Goal: Information Seeking & Learning: Understand process/instructions

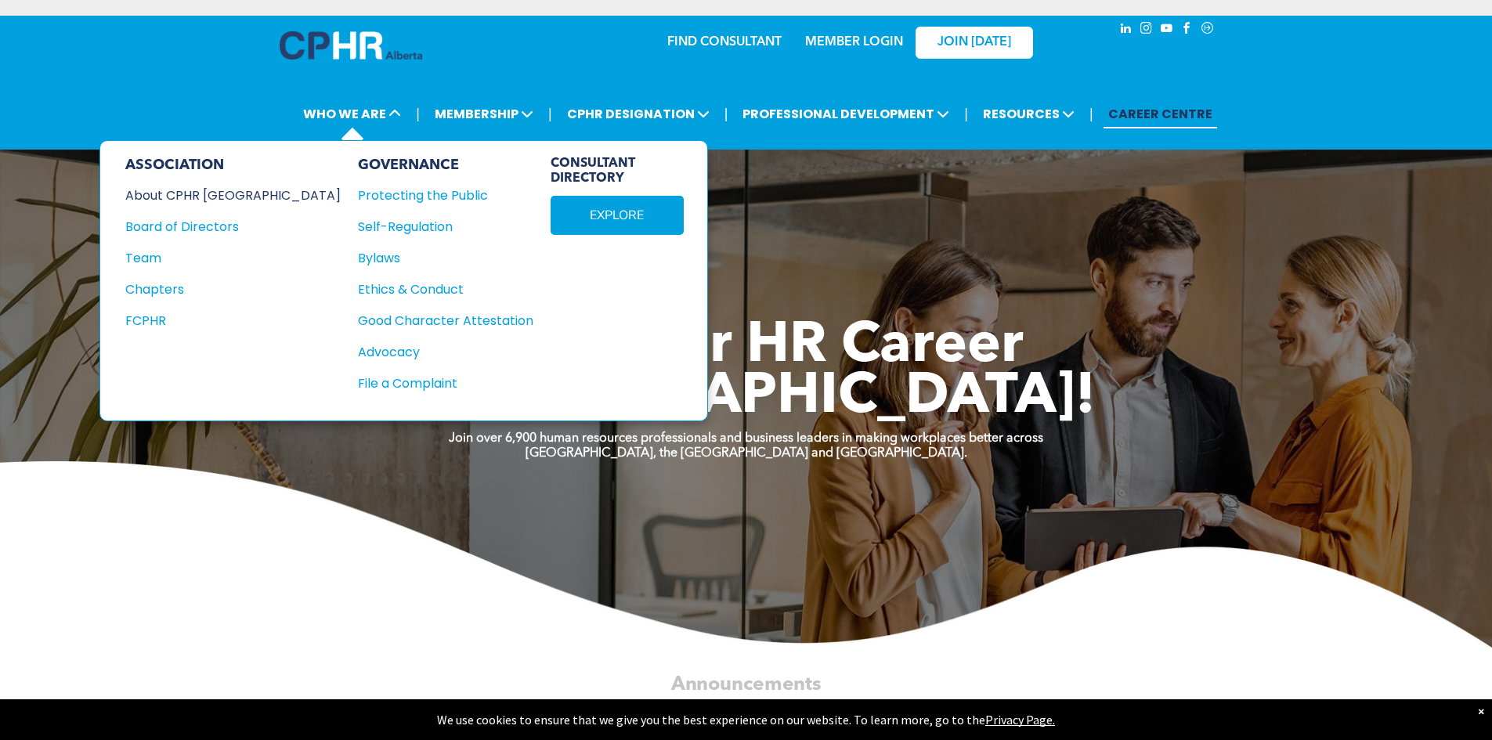
click at [215, 197] on div "About CPHR Alberta" at bounding box center [222, 196] width 194 height 20
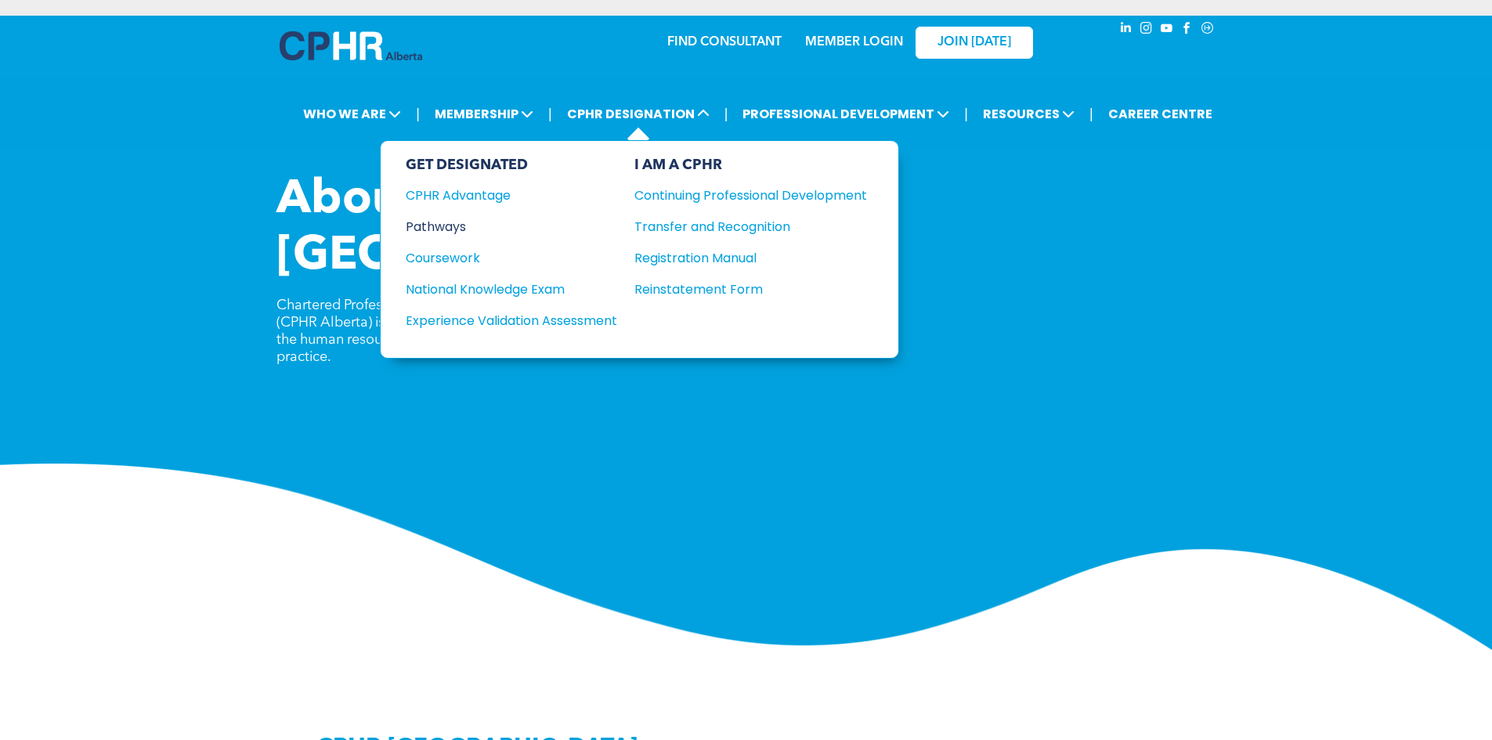
click at [452, 221] on div "Pathways" at bounding box center [501, 227] width 190 height 20
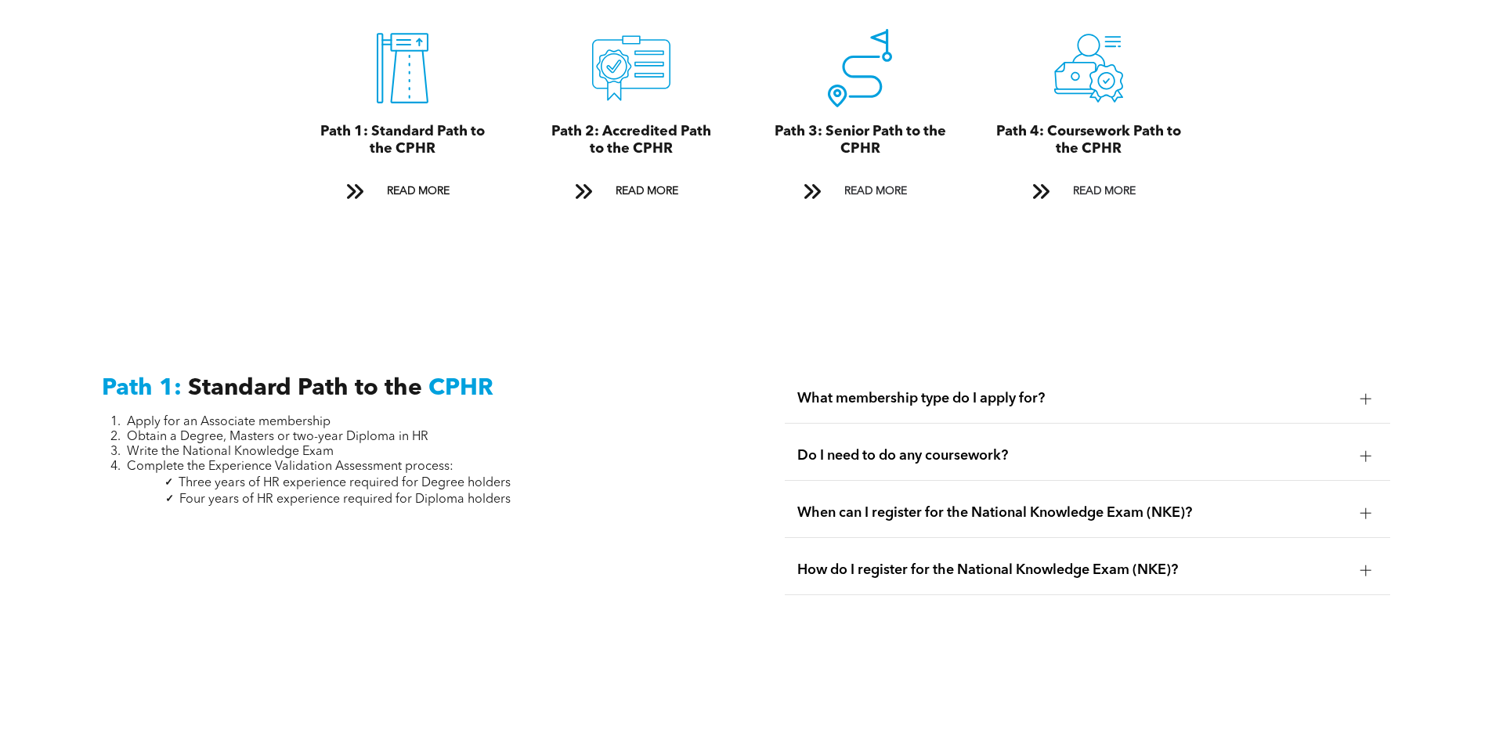
scroll to position [2037, 0]
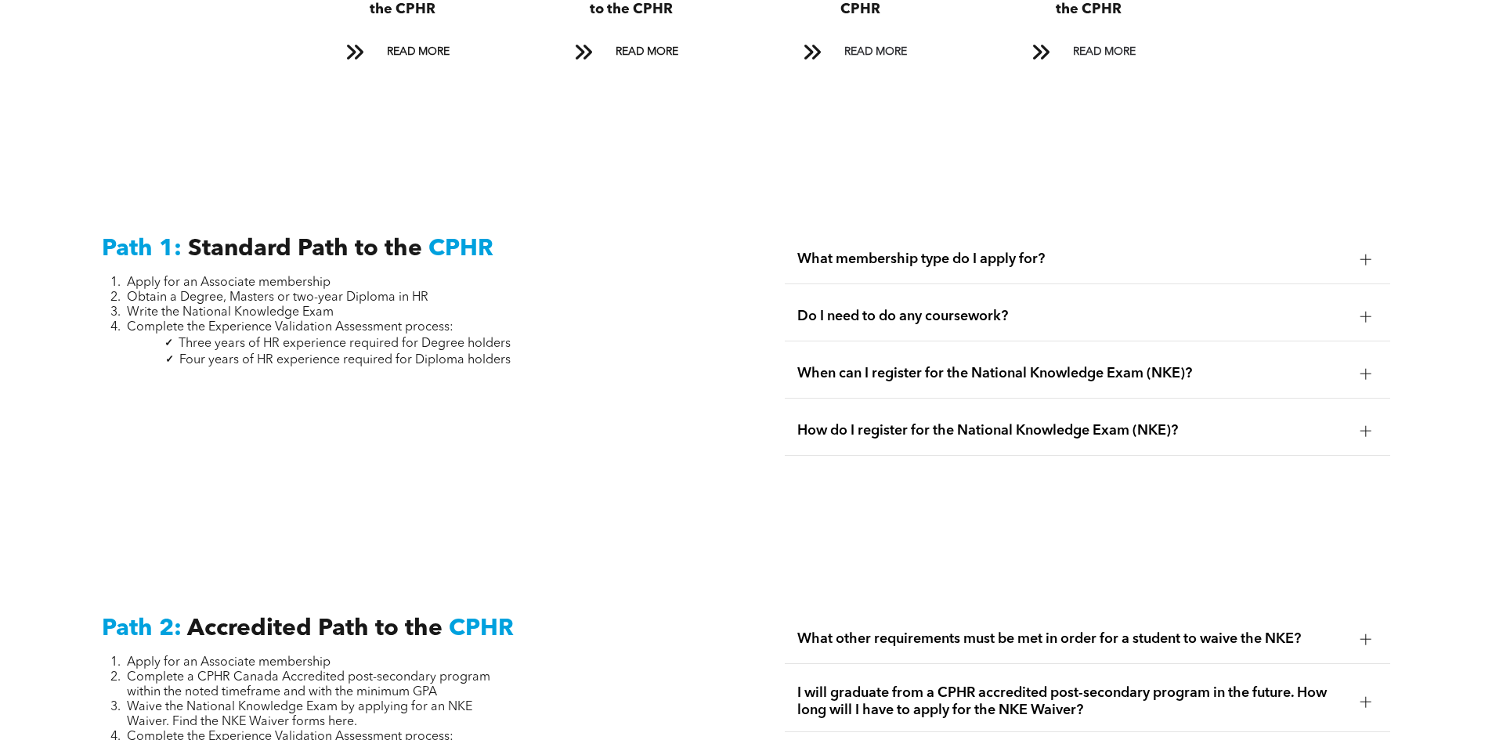
click at [1369, 254] on div at bounding box center [1366, 259] width 11 height 11
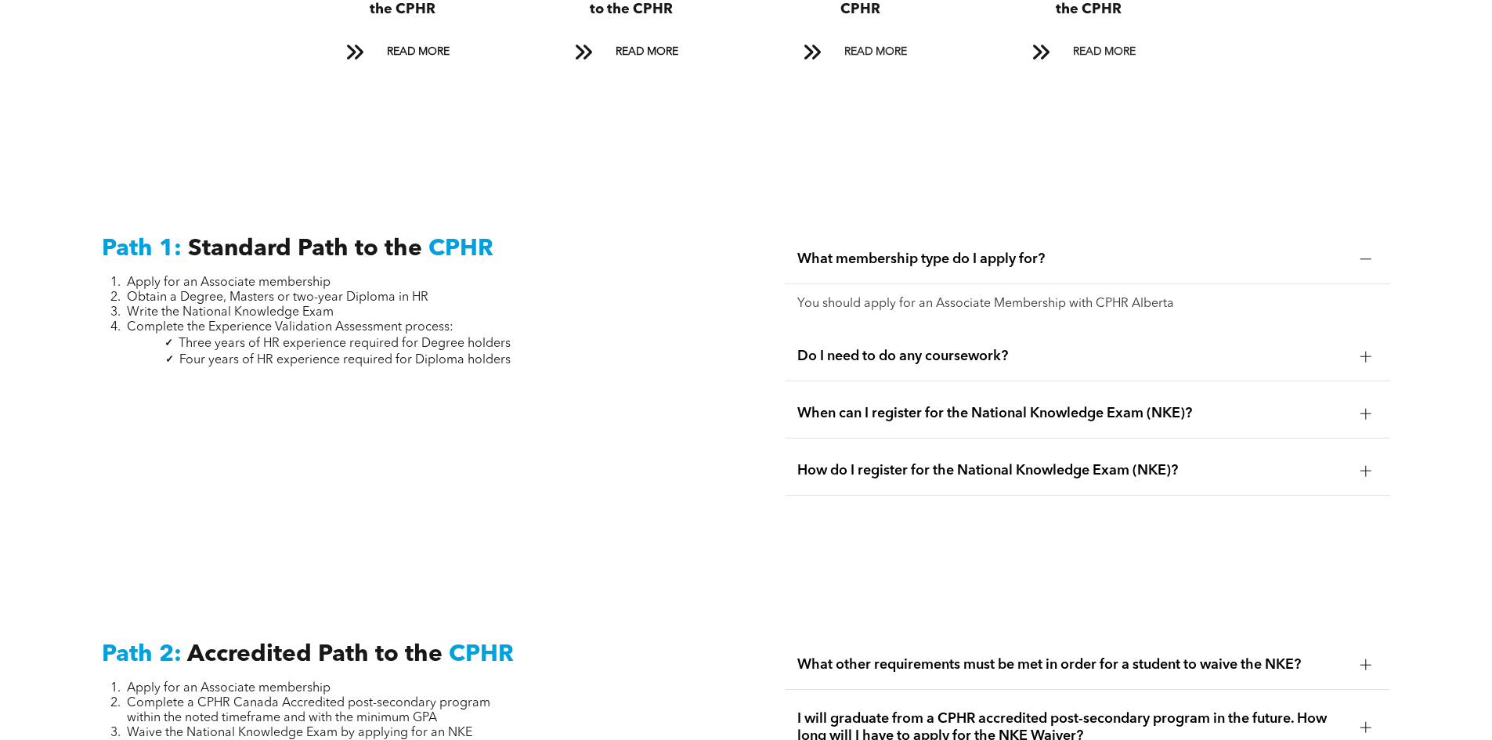
click at [1376, 345] on div at bounding box center [1367, 357] width 24 height 24
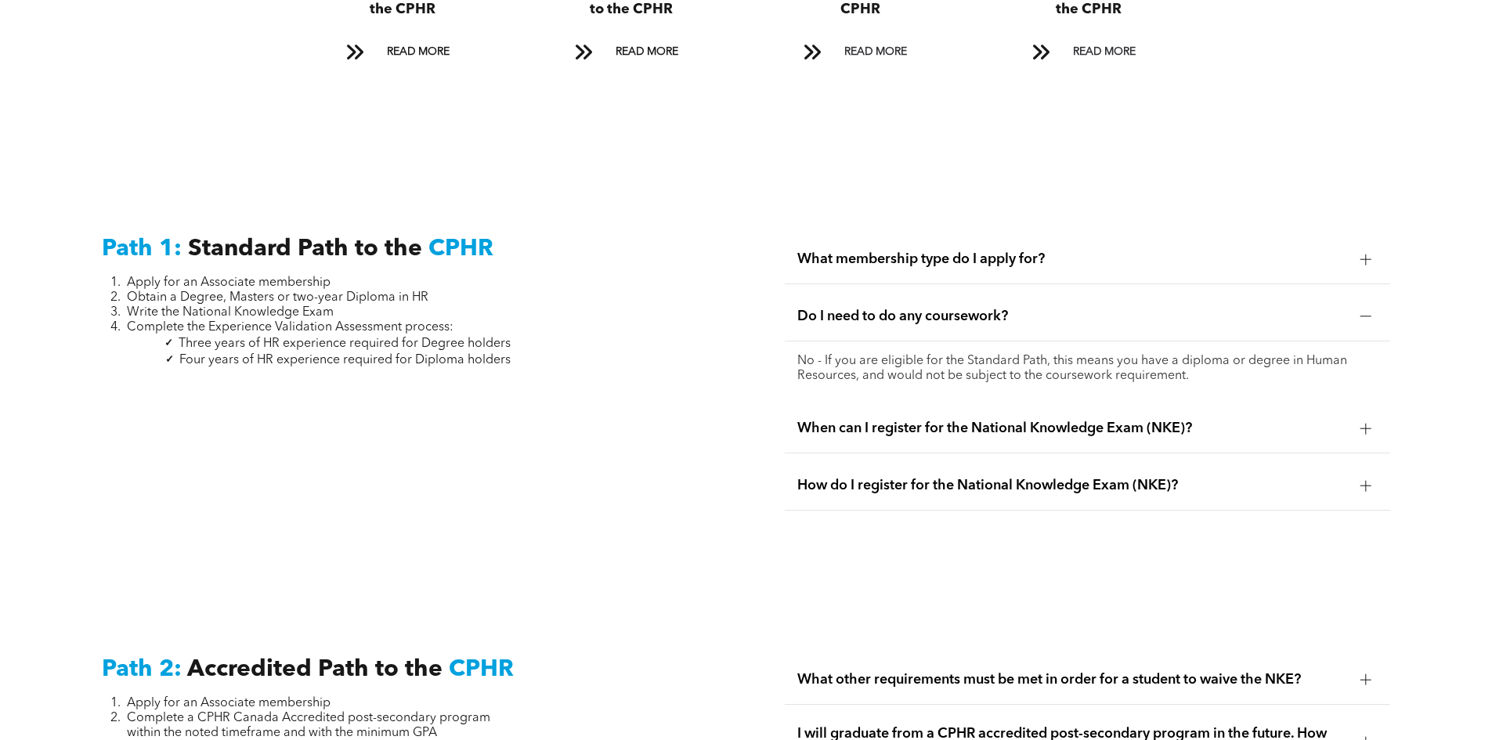
click at [1355, 417] on div at bounding box center [1367, 429] width 24 height 24
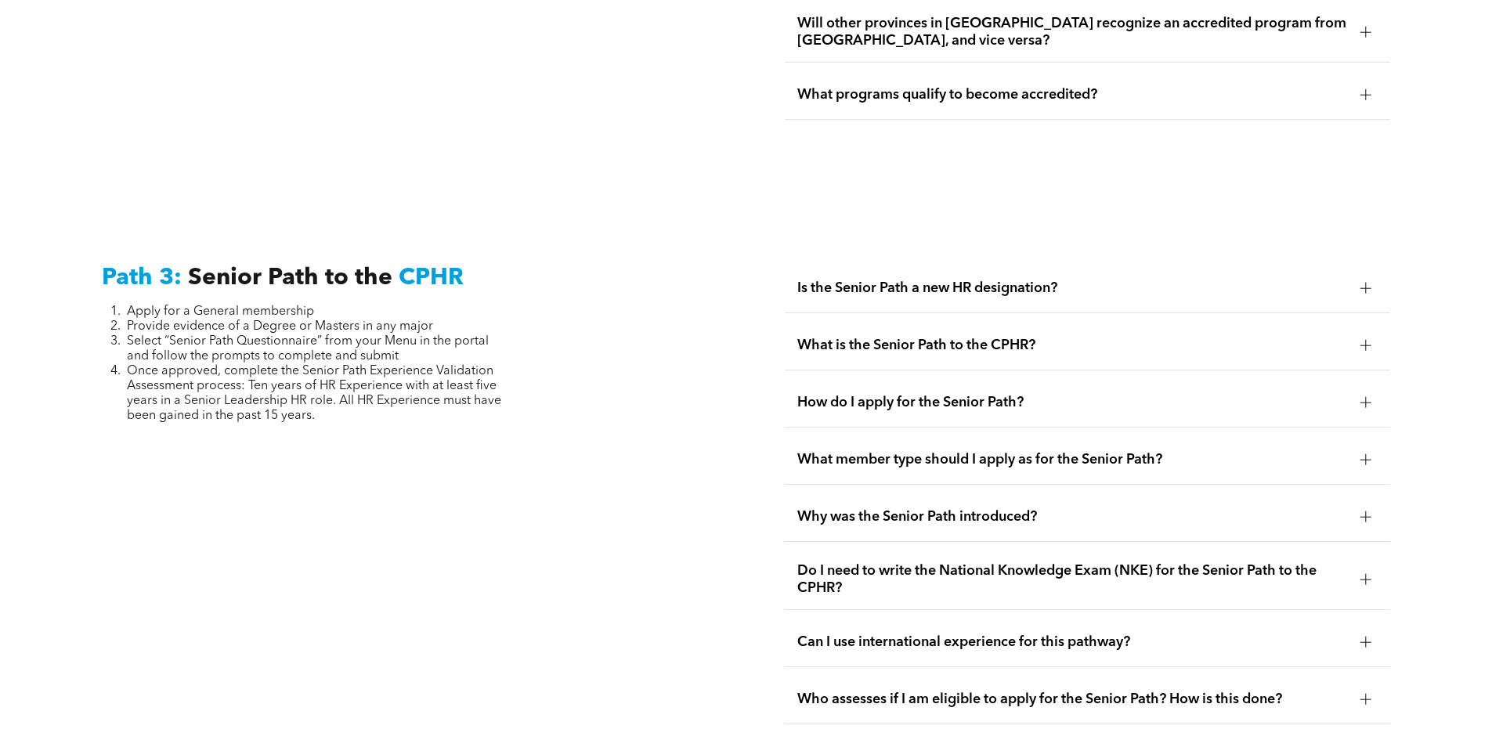
scroll to position [3761, 0]
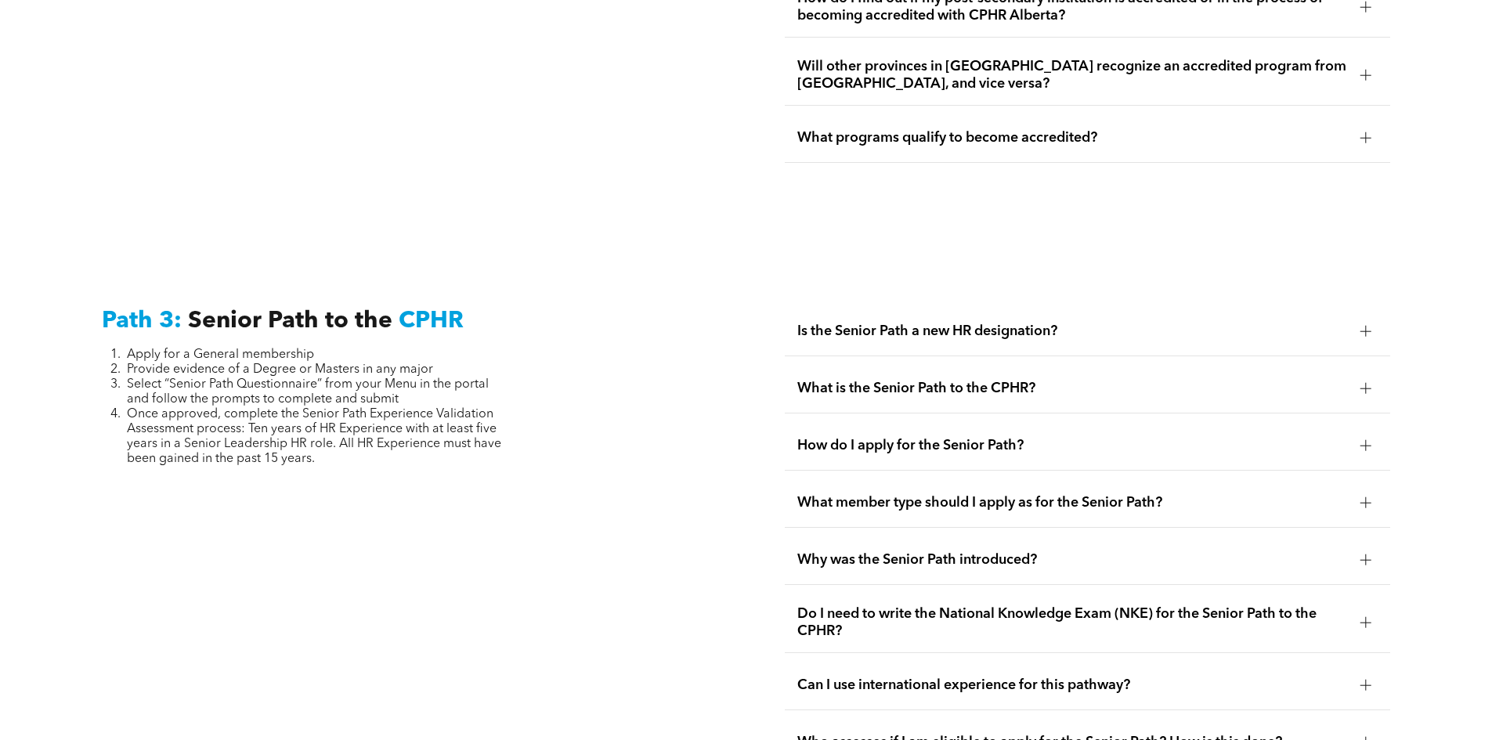
click at [1355, 320] on div at bounding box center [1367, 332] width 24 height 24
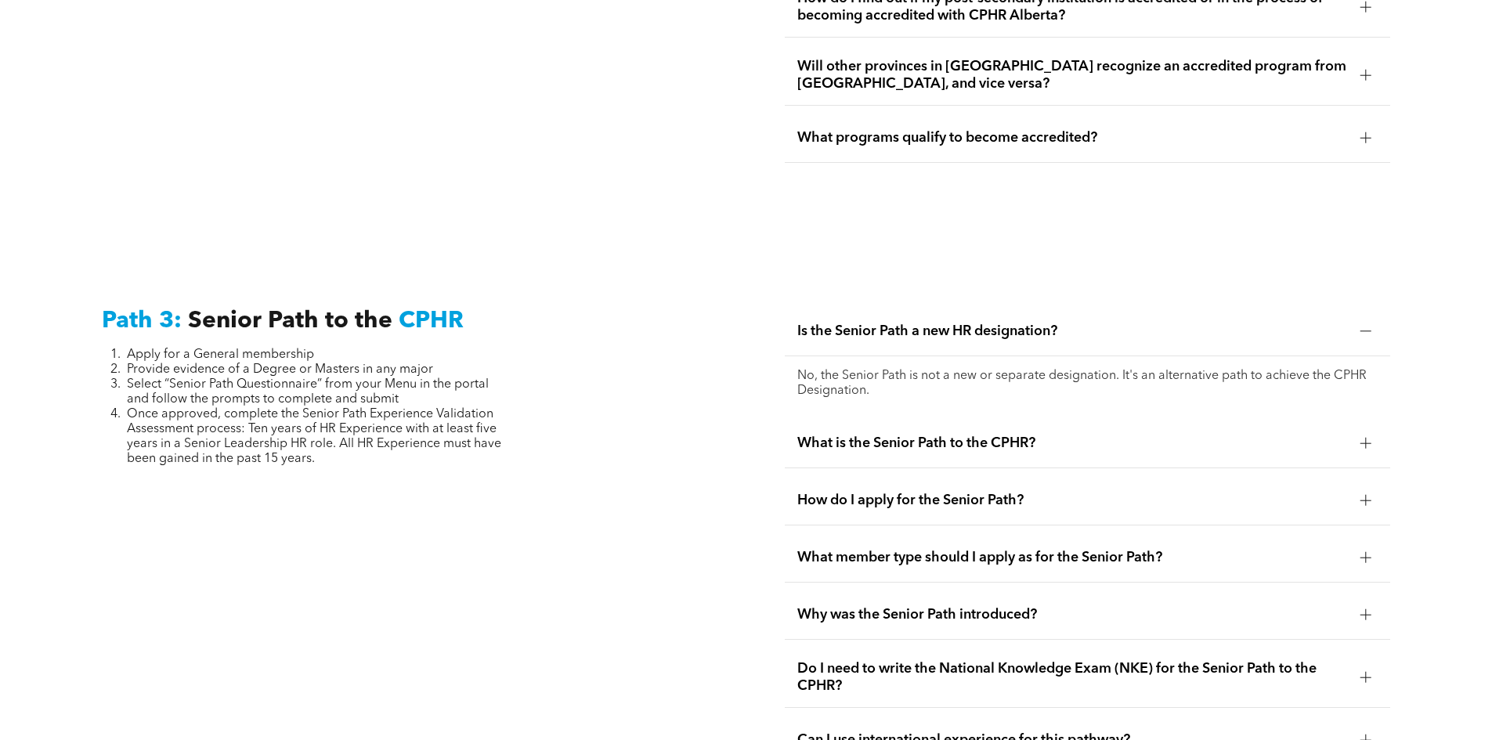
click at [1368, 438] on div at bounding box center [1366, 443] width 11 height 11
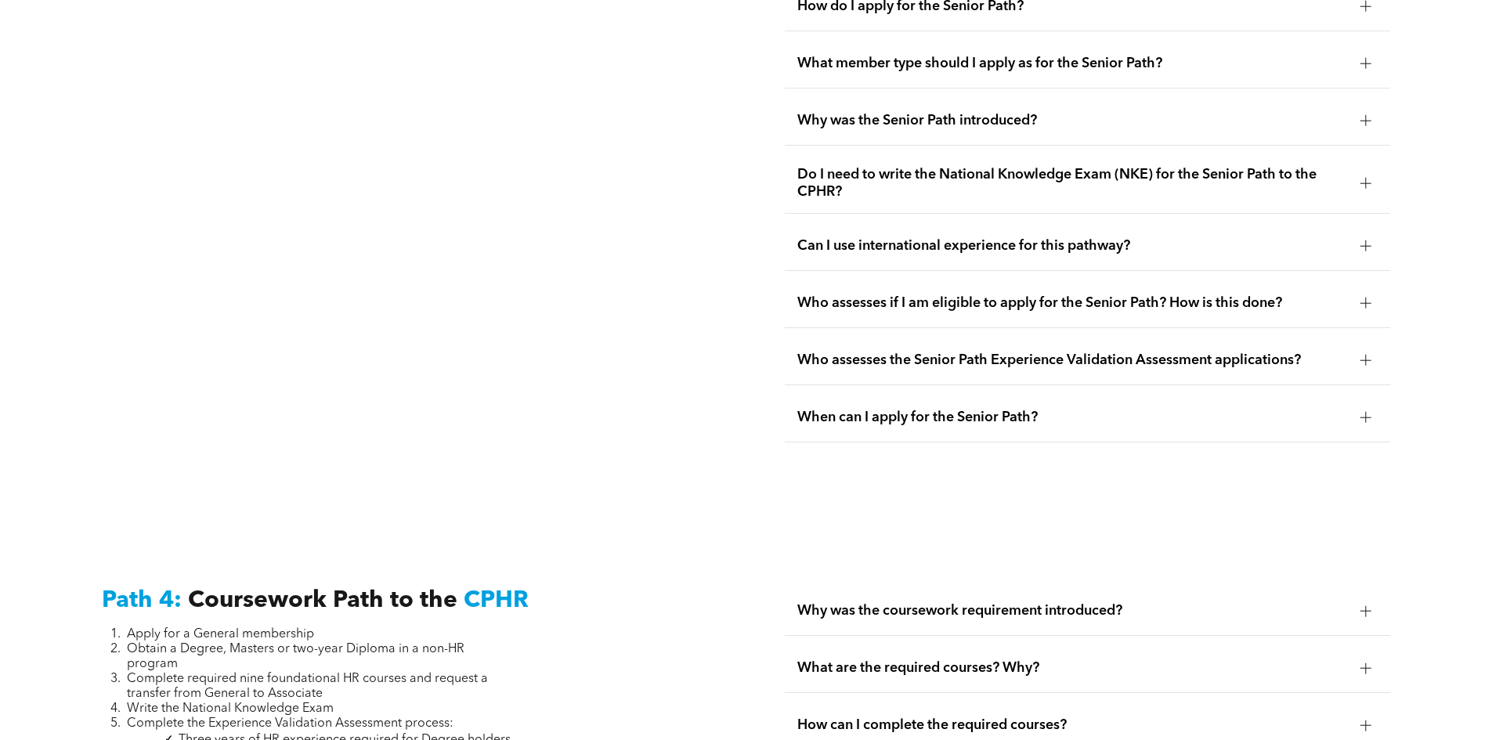
scroll to position [4387, 0]
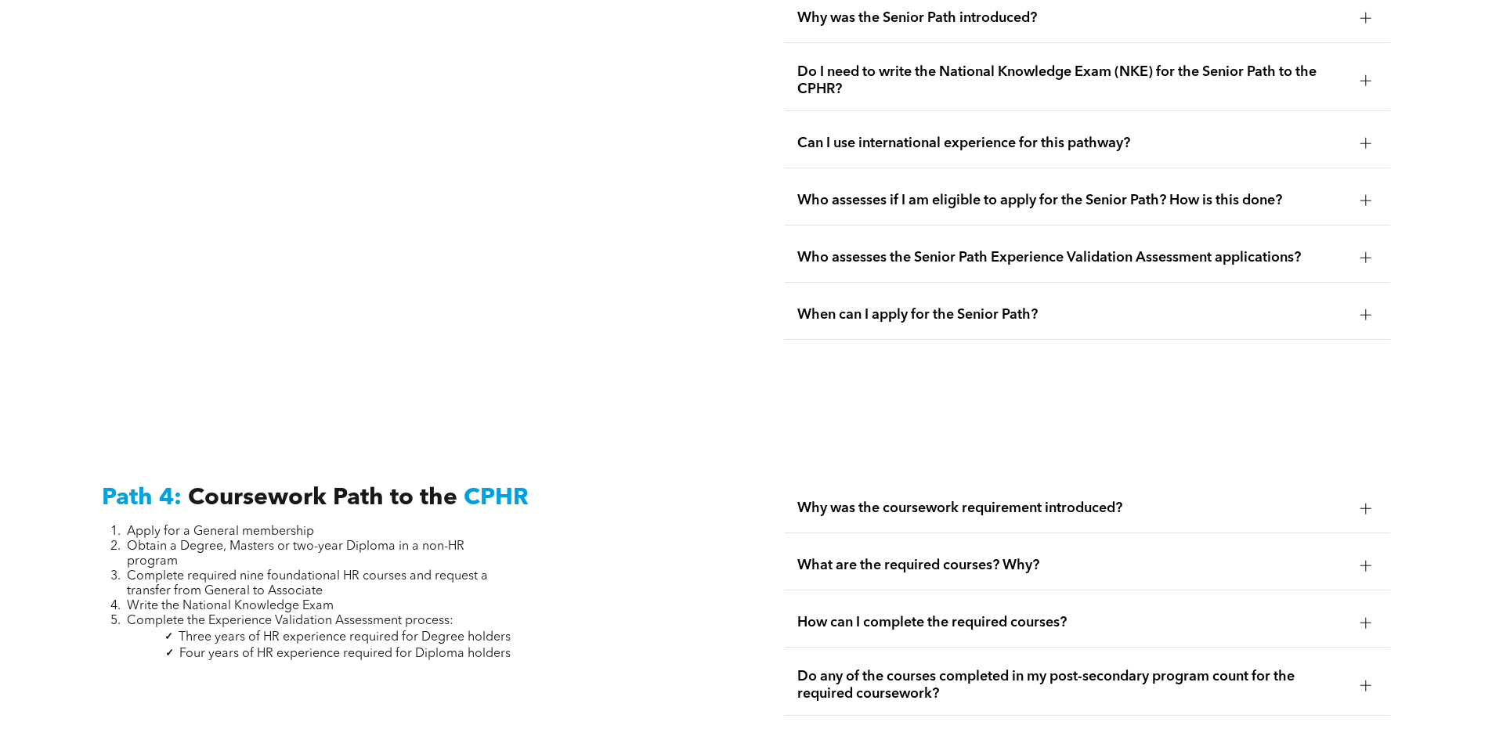
click at [1363, 503] on div at bounding box center [1366, 508] width 11 height 11
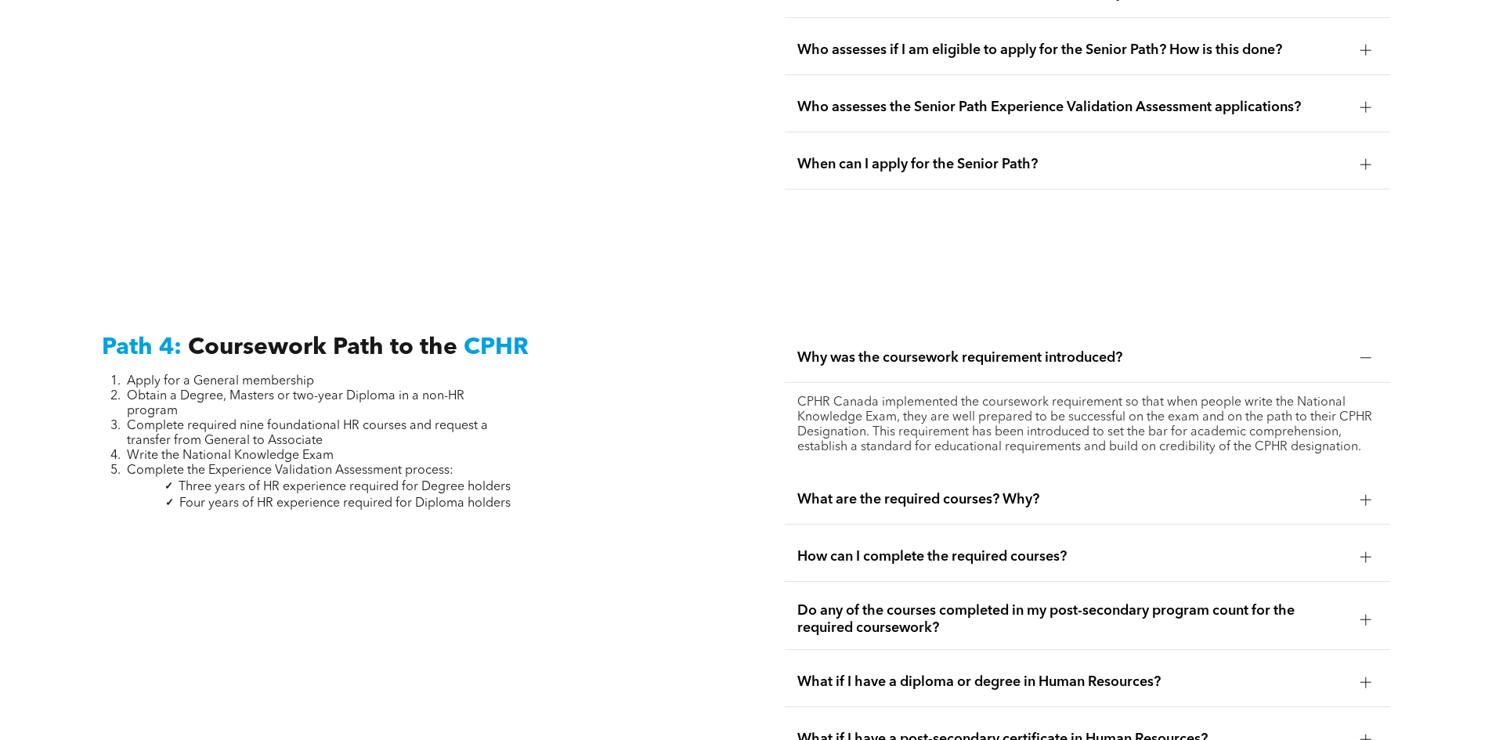
scroll to position [4544, 0]
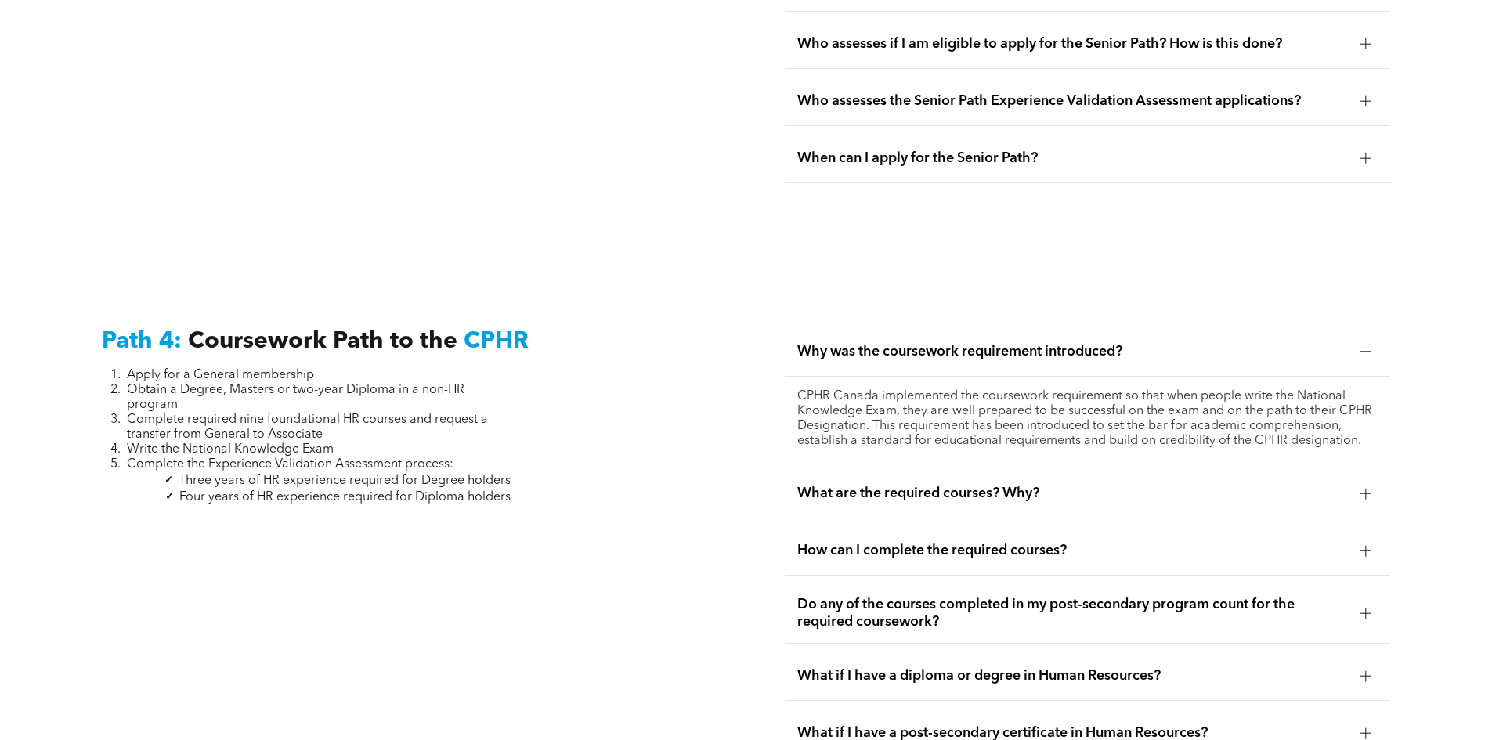
click at [1377, 482] on div at bounding box center [1367, 494] width 24 height 24
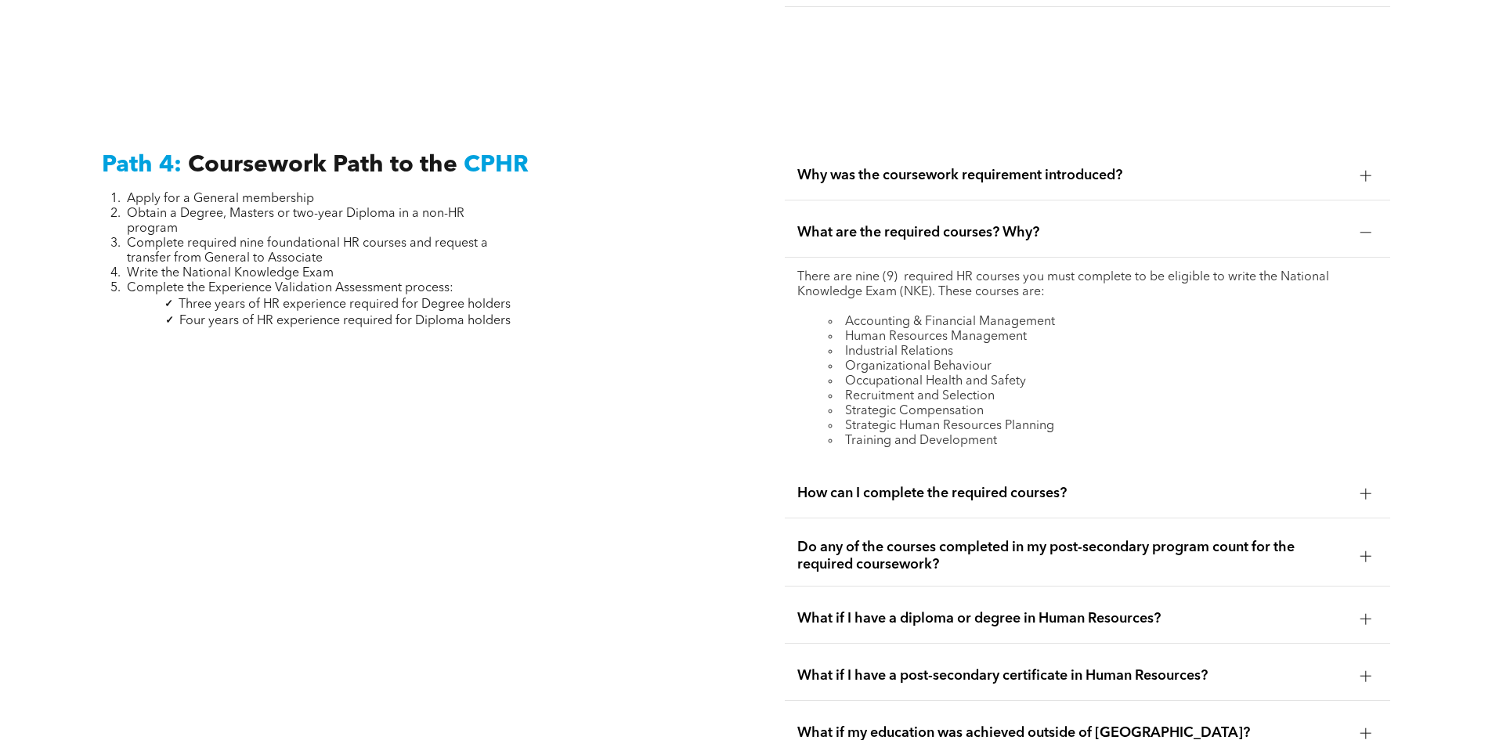
scroll to position [4779, 0]
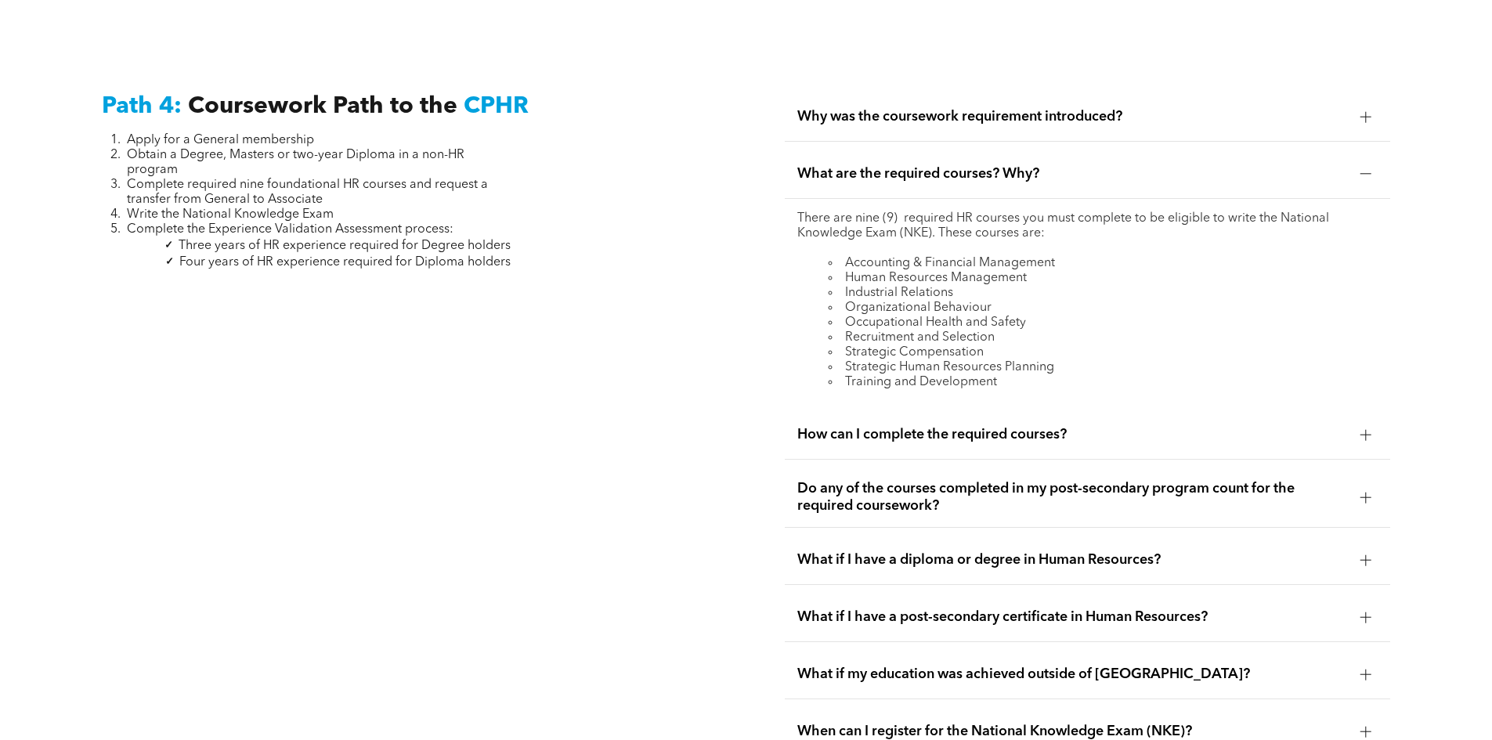
click at [1362, 435] on div at bounding box center [1366, 435] width 11 height 1
